Goal: Check status: Check status

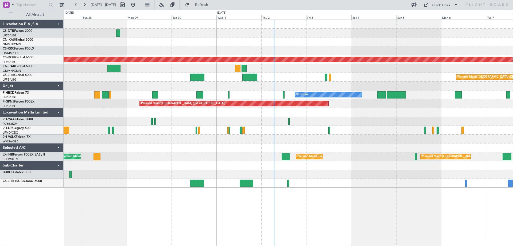
click at [363, 122] on div at bounding box center [288, 121] width 449 height 9
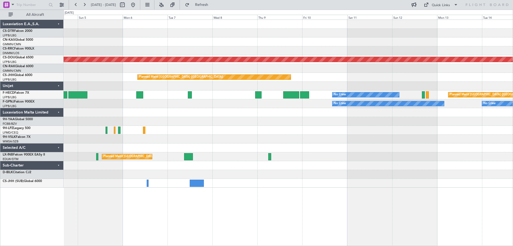
click at [94, 112] on div at bounding box center [288, 112] width 449 height 9
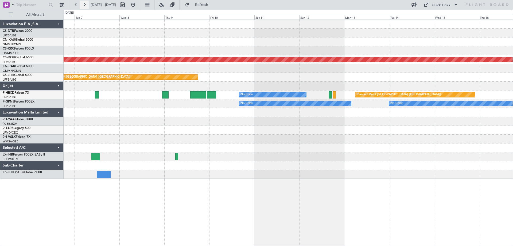
click at [83, 6] on button at bounding box center [84, 5] width 9 height 9
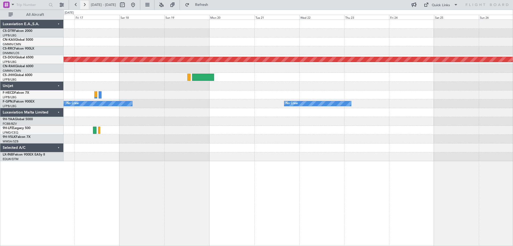
click at [85, 5] on button at bounding box center [84, 5] width 9 height 9
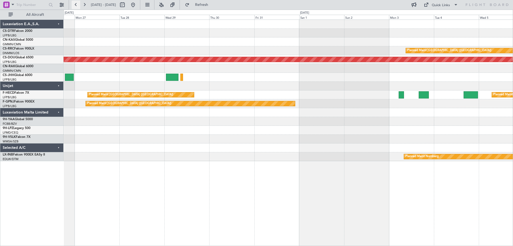
click at [76, 7] on button at bounding box center [76, 5] width 9 height 9
